Goal: Navigation & Orientation: Find specific page/section

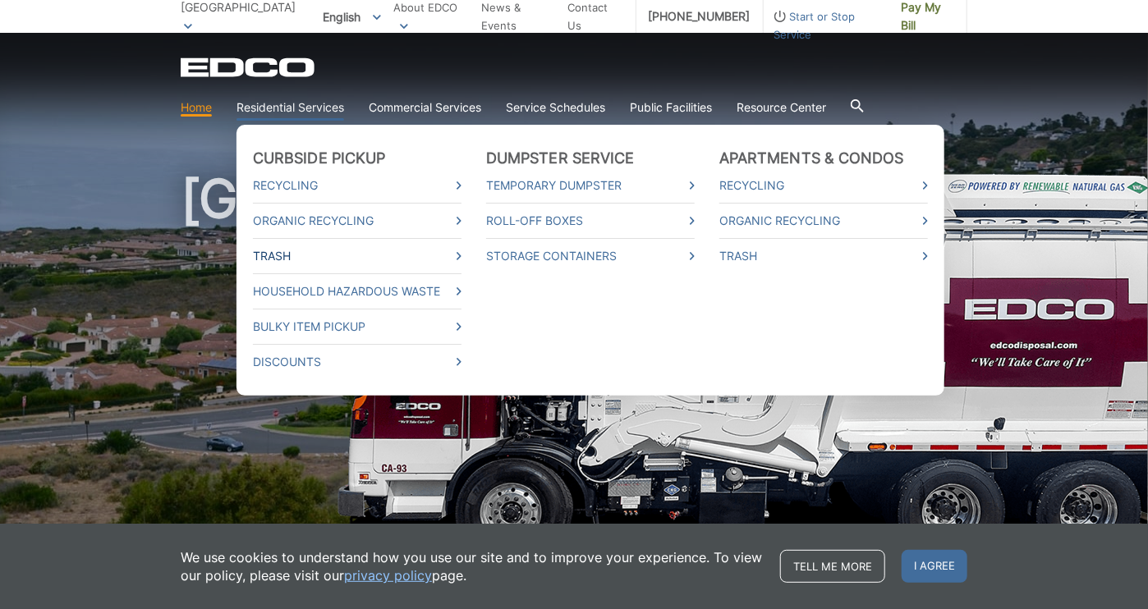
click at [271, 257] on link "Trash" at bounding box center [357, 256] width 209 height 18
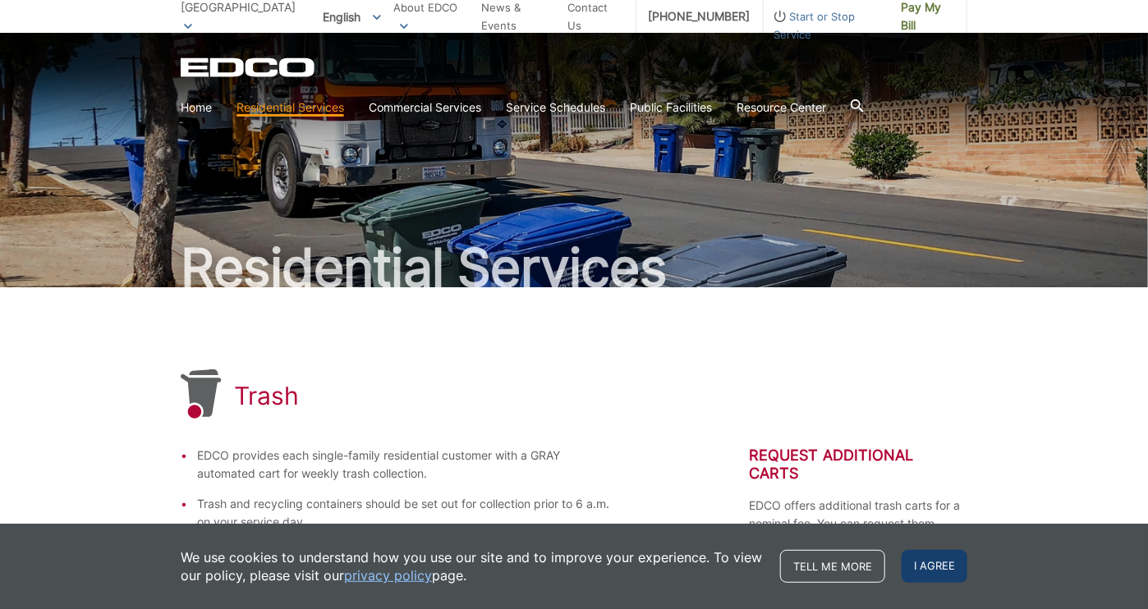
click at [964, 566] on span "I agree" at bounding box center [935, 566] width 66 height 33
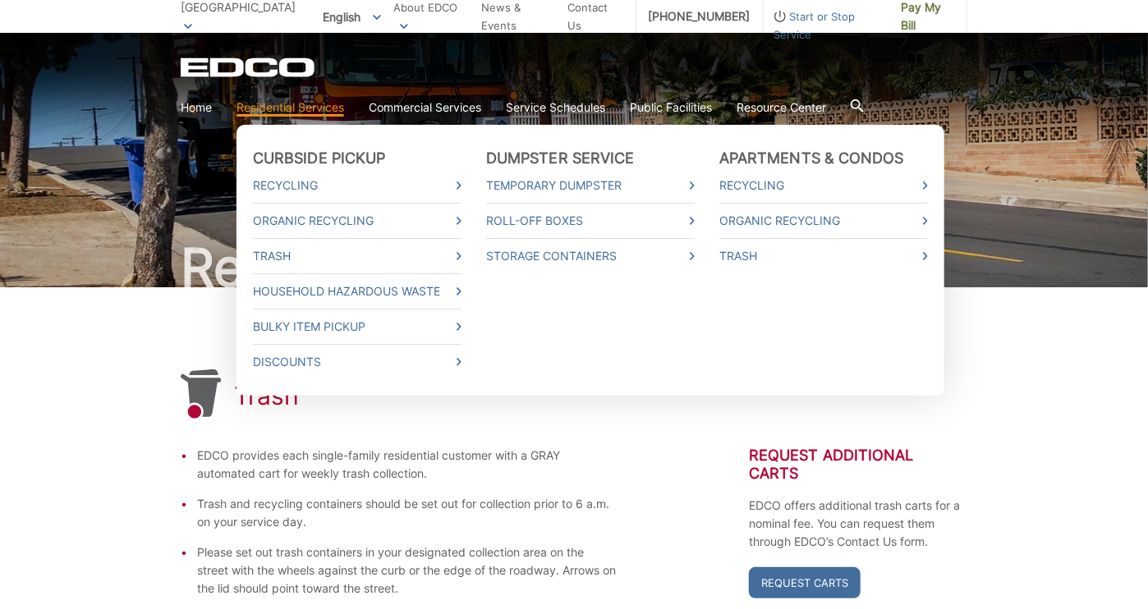
click at [310, 105] on link "Residential Services" at bounding box center [290, 108] width 108 height 18
